Goal: Information Seeking & Learning: Learn about a topic

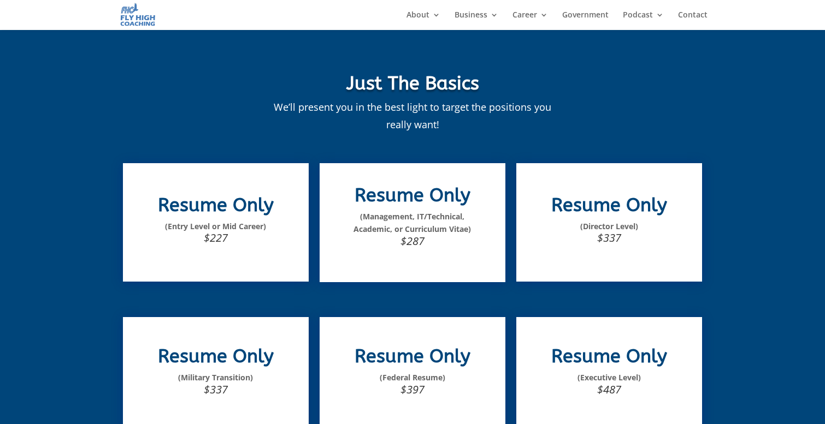
scroll to position [425, 0]
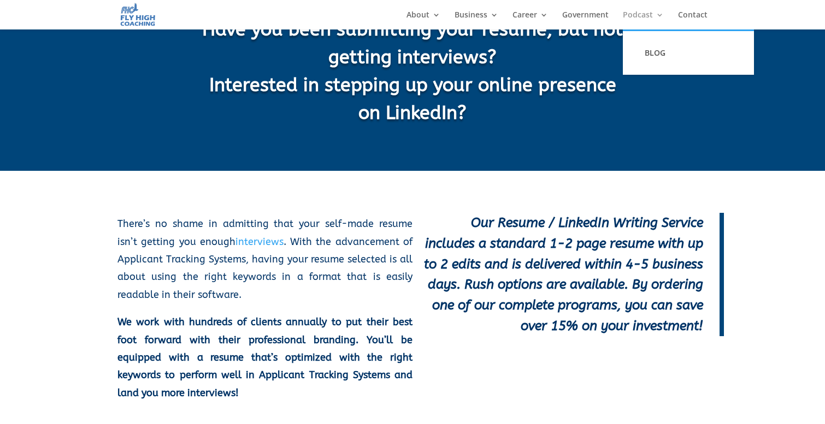
click at [642, 15] on link "Podcast" at bounding box center [643, 20] width 41 height 19
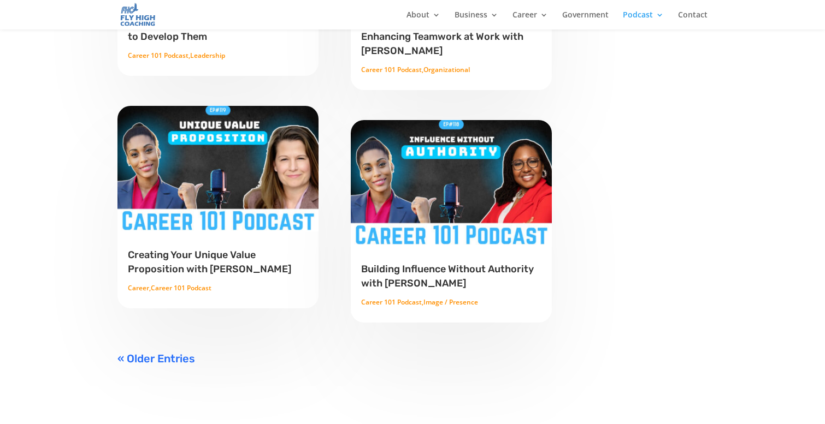
scroll to position [974, 0]
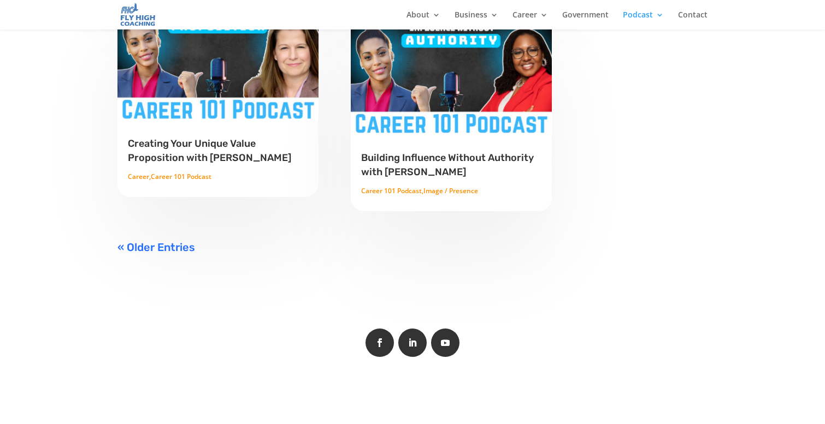
click at [136, 241] on link "« Older Entries" at bounding box center [156, 247] width 78 height 13
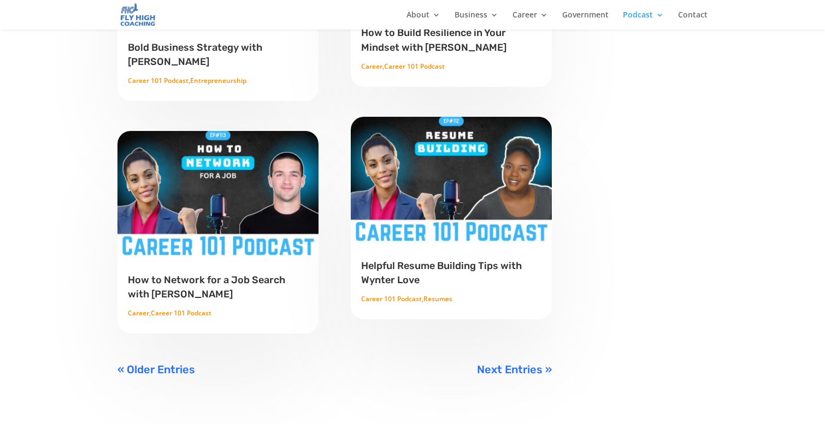
scroll to position [914, 0]
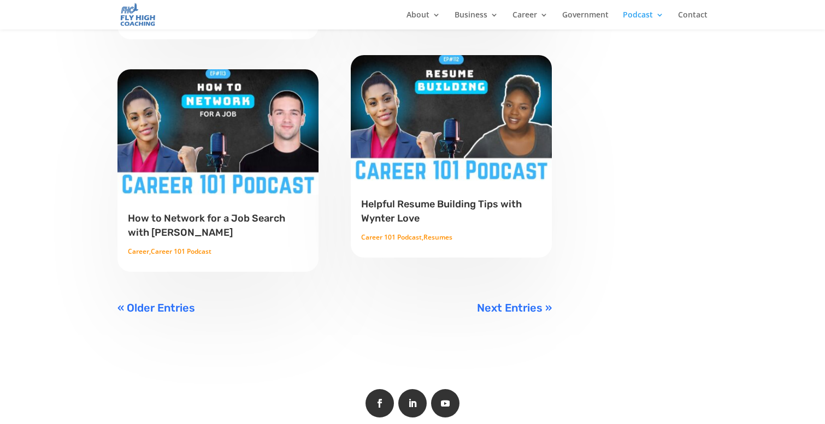
click at [150, 301] on link "« Older Entries" at bounding box center [156, 307] width 78 height 13
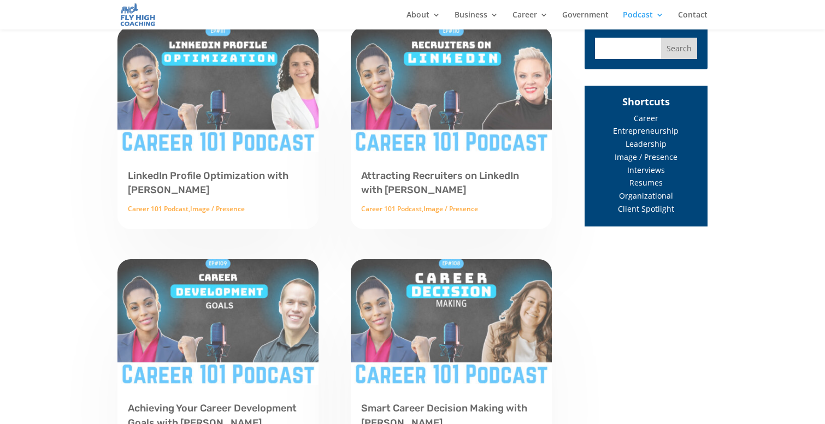
scroll to position [446, 0]
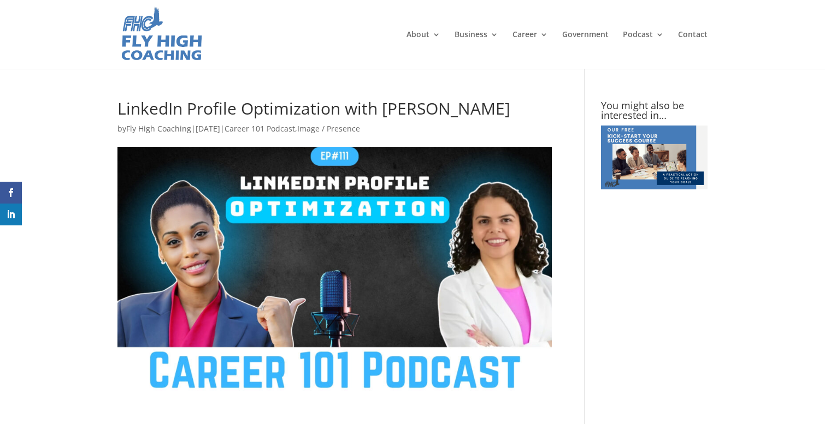
click at [581, 11] on div at bounding box center [412, 34] width 590 height 69
